Goal: Information Seeking & Learning: Learn about a topic

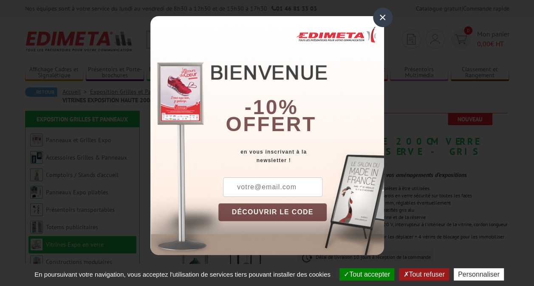
click at [384, 18] on div "×" at bounding box center [383, 18] width 20 height 20
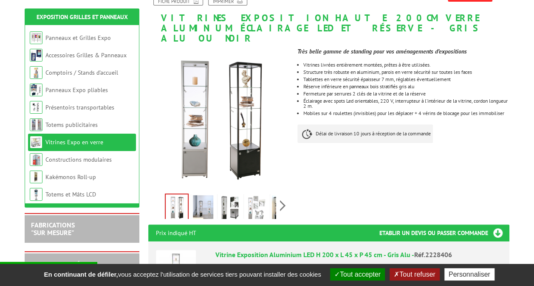
scroll to position [124, 0]
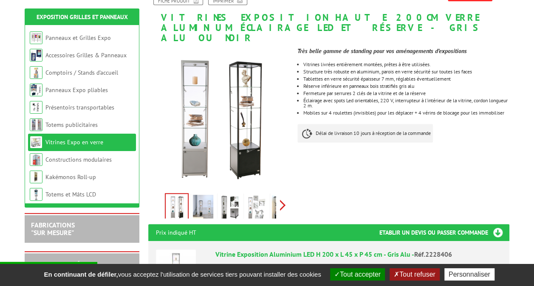
click at [282, 197] on div "Previous Next" at bounding box center [219, 205] width 143 height 30
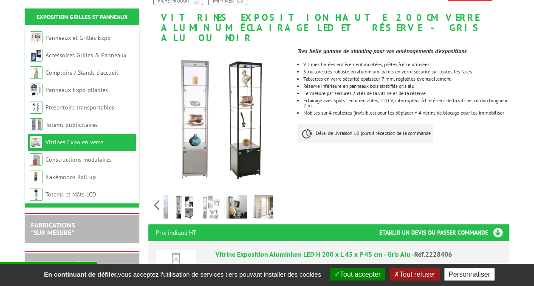
click at [282, 197] on div "Previous Next" at bounding box center [219, 205] width 143 height 30
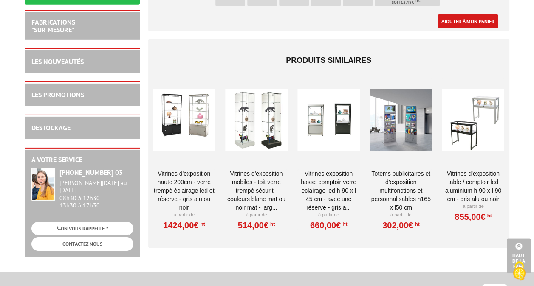
scroll to position [1297, 0]
click at [248, 127] on div at bounding box center [256, 120] width 62 height 85
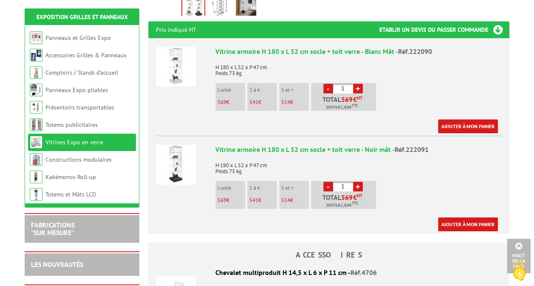
scroll to position [318, 0]
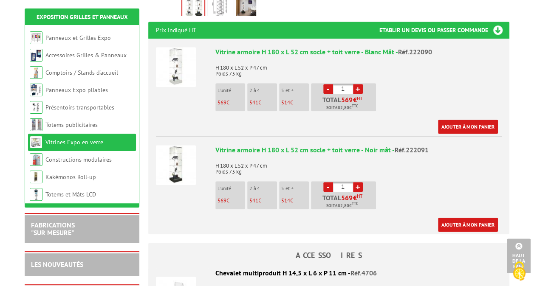
click at [180, 157] on img at bounding box center [176, 165] width 40 height 40
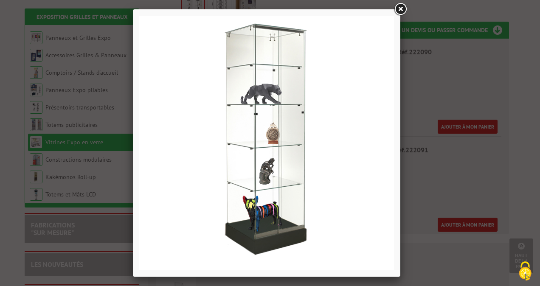
click at [399, 10] on link at bounding box center [400, 9] width 15 height 15
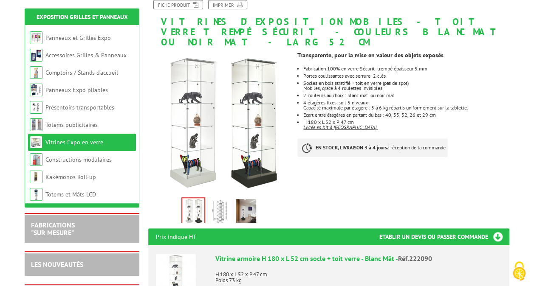
scroll to position [113, 0]
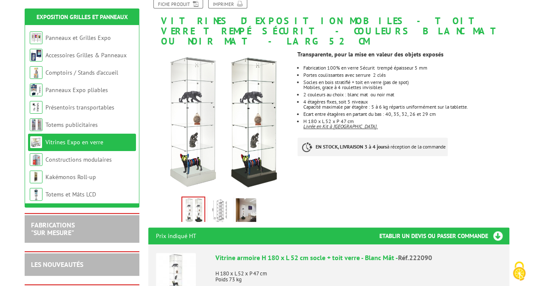
click at [220, 201] on img at bounding box center [219, 211] width 20 height 26
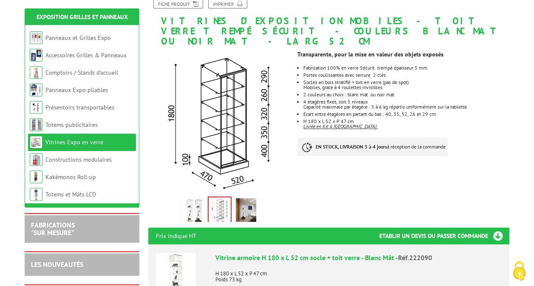
click at [200, 204] on img at bounding box center [193, 211] width 20 height 26
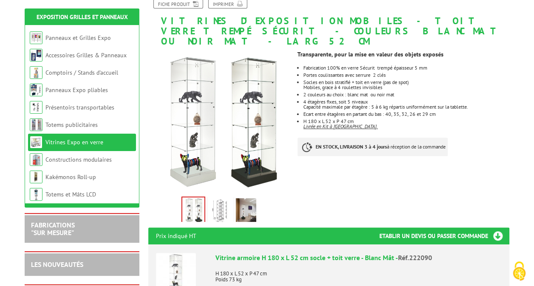
click at [245, 203] on img at bounding box center [246, 211] width 20 height 26
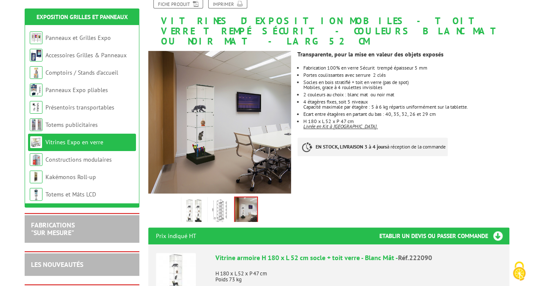
click at [189, 203] on img at bounding box center [193, 211] width 20 height 26
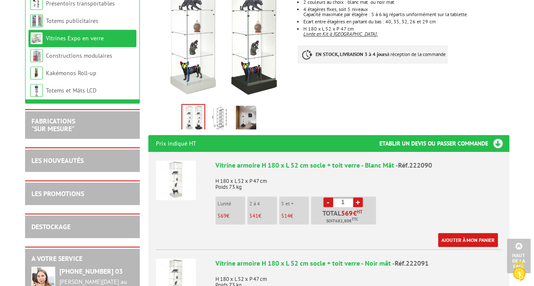
scroll to position [0, 0]
